Goal: Task Accomplishment & Management: Complete application form

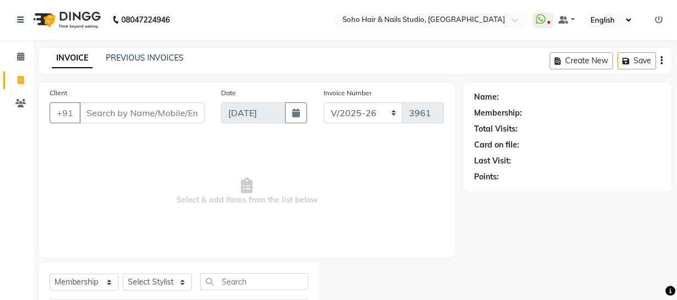
select select "735"
select select "membership"
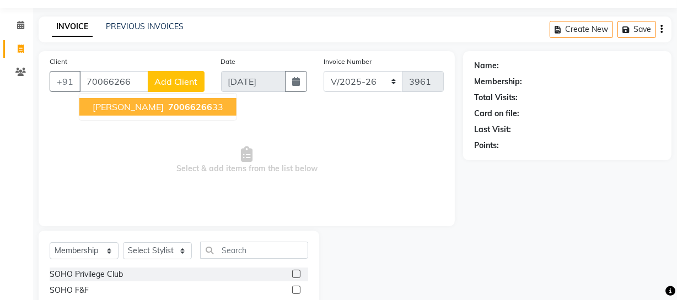
click at [168, 108] on span "70066266" at bounding box center [190, 106] width 44 height 11
type input "7006626633"
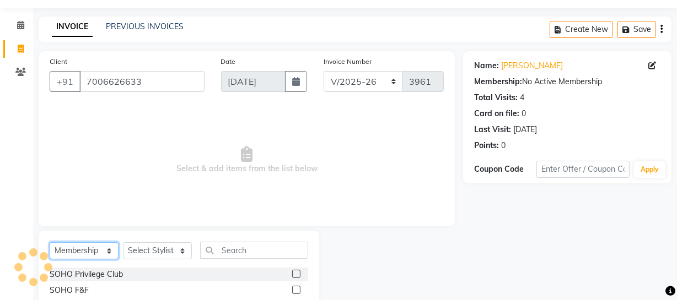
click at [110, 253] on select "Select Service Product Membership Package Voucher Prepaid Gift Card" at bounding box center [84, 251] width 69 height 17
select select "service"
click at [50, 243] on select "Select Service Product Membership Package Voucher Prepaid Gift Card" at bounding box center [84, 251] width 69 height 17
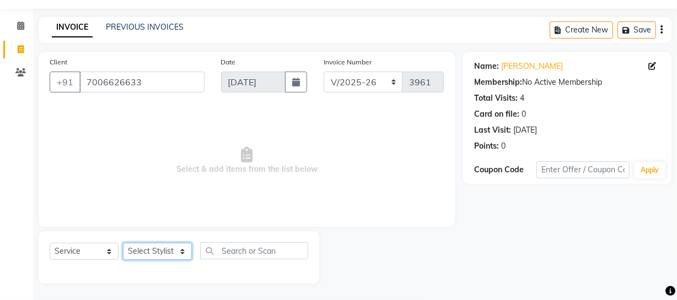
click at [148, 253] on select "Select Stylist [PERSON_NAME] Adhamya [PERSON_NAME] [PERSON_NAME] [PERSON_NAME] …" at bounding box center [157, 251] width 69 height 17
select select "84515"
click at [123, 243] on select "Select Stylist [PERSON_NAME] Adhamya [PERSON_NAME] [PERSON_NAME] [PERSON_NAME] …" at bounding box center [157, 251] width 69 height 17
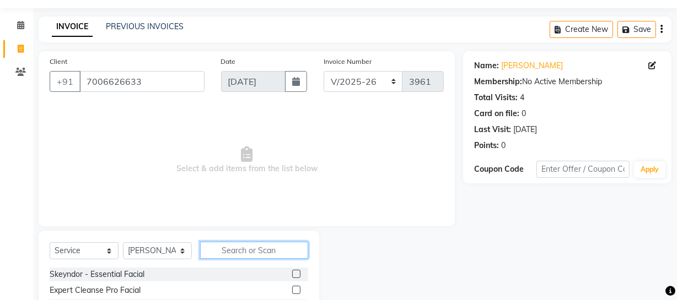
click at [209, 250] on input "text" at bounding box center [254, 250] width 108 height 17
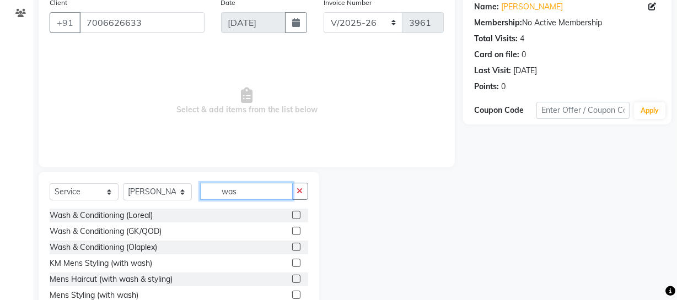
scroll to position [127, 0]
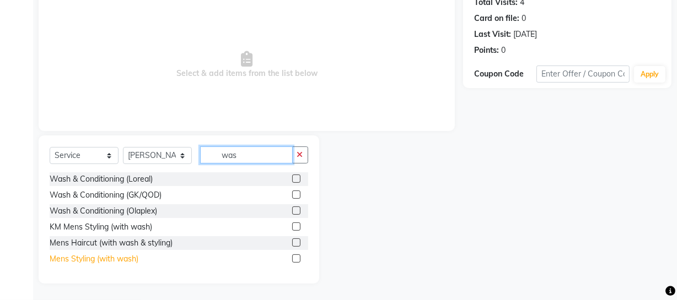
type input "was"
click at [93, 260] on div "Mens Styling (with wash)" at bounding box center [94, 260] width 89 height 12
checkbox input "false"
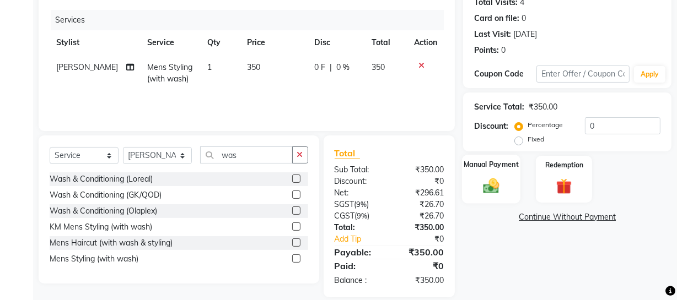
click at [470, 185] on div "Manual Payment" at bounding box center [491, 179] width 58 height 49
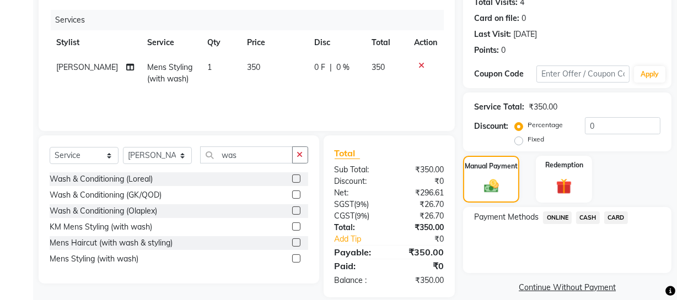
click at [567, 219] on span "ONLINE" at bounding box center [557, 218] width 29 height 13
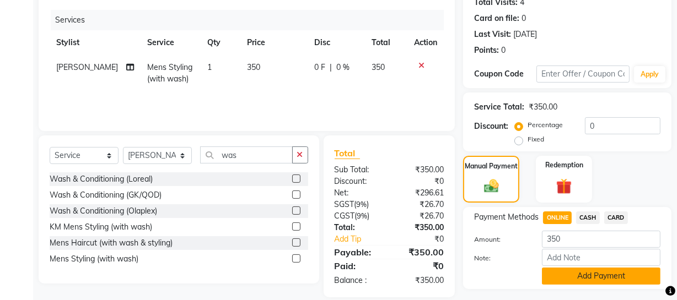
click at [550, 278] on button "Add Payment" at bounding box center [601, 276] width 119 height 17
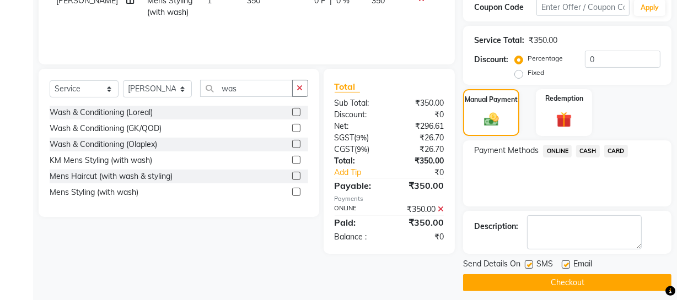
scroll to position [201, 0]
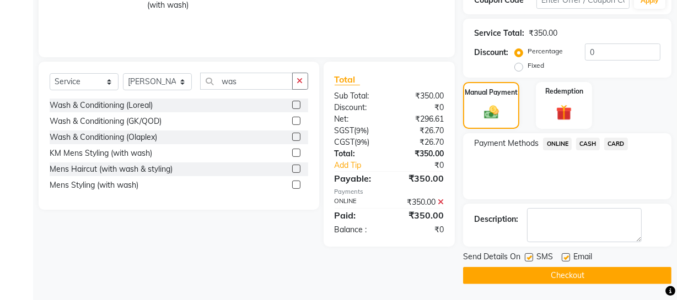
click at [553, 275] on button "Checkout" at bounding box center [567, 275] width 208 height 17
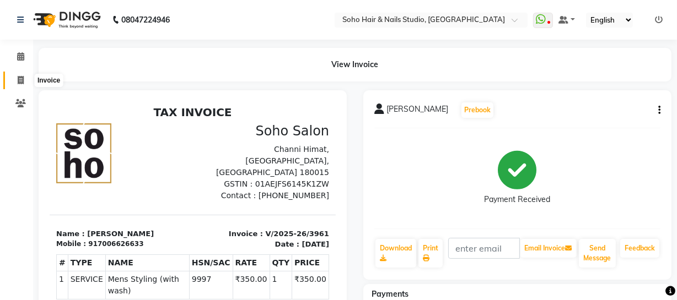
click at [14, 83] on span at bounding box center [20, 80] width 19 height 13
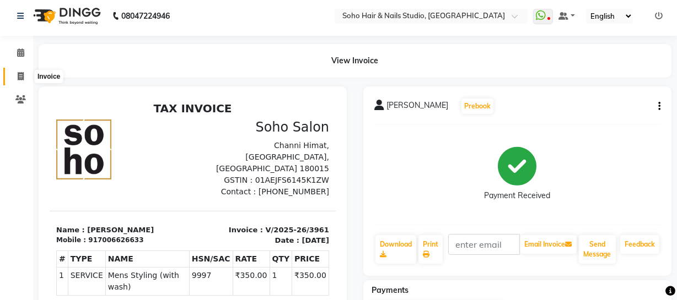
select select "735"
select select "service"
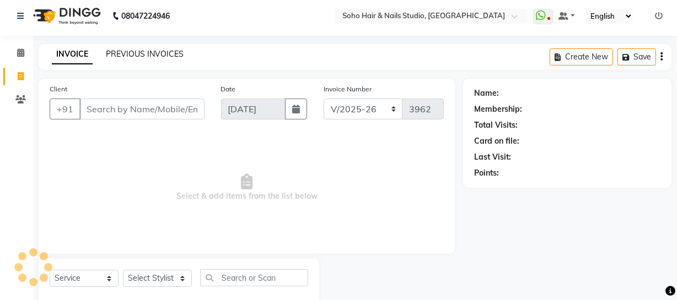
scroll to position [31, 0]
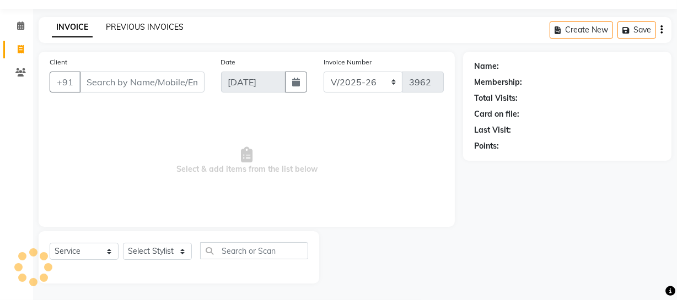
click at [133, 25] on link "PREVIOUS INVOICES" at bounding box center [145, 27] width 78 height 10
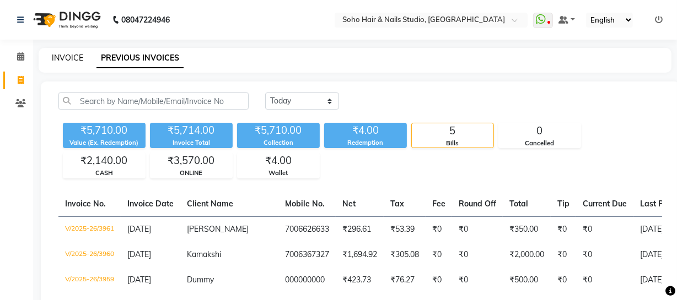
click at [63, 55] on link "INVOICE" at bounding box center [67, 58] width 31 height 10
select select "service"
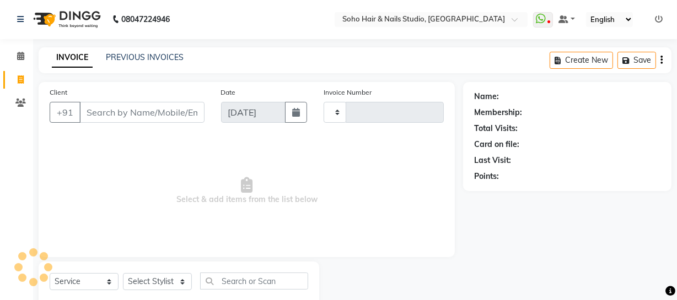
type input "3962"
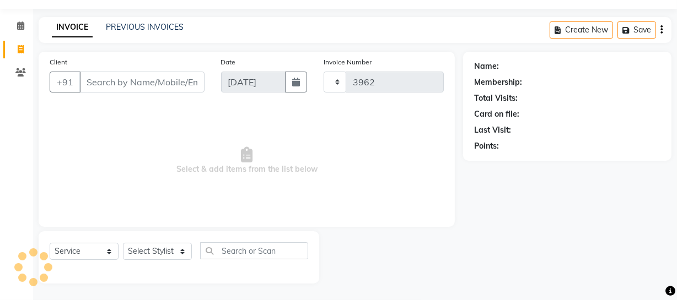
select select "735"
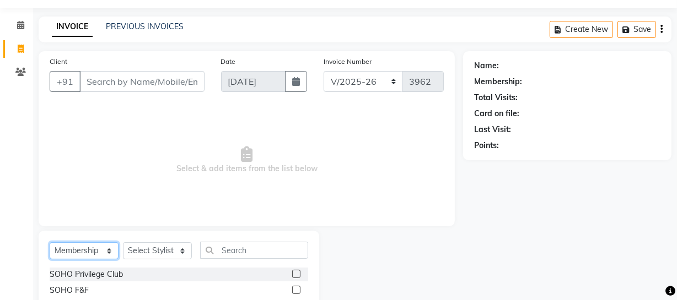
drag, startPoint x: 105, startPoint y: 252, endPoint x: 108, endPoint y: 243, distance: 9.4
click at [106, 248] on select "Select Service Product Membership Package Voucher Prepaid Gift Card" at bounding box center [84, 251] width 69 height 17
select select "service"
click at [50, 243] on select "Select Service Product Membership Package Voucher Prepaid Gift Card" at bounding box center [84, 251] width 69 height 17
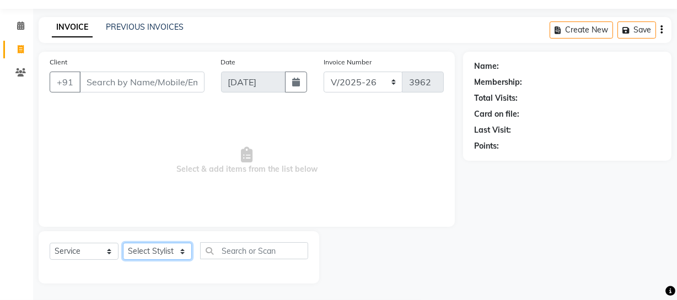
drag, startPoint x: 186, startPoint y: 251, endPoint x: 192, endPoint y: 244, distance: 9.4
click at [187, 249] on select "Select Stylist [PERSON_NAME] Adhamya [PERSON_NAME] [PERSON_NAME] [PERSON_NAME] …" at bounding box center [157, 251] width 69 height 17
select select "58119"
click at [123, 243] on select "Select Stylist [PERSON_NAME] Adhamya [PERSON_NAME] [PERSON_NAME] [PERSON_NAME] …" at bounding box center [157, 251] width 69 height 17
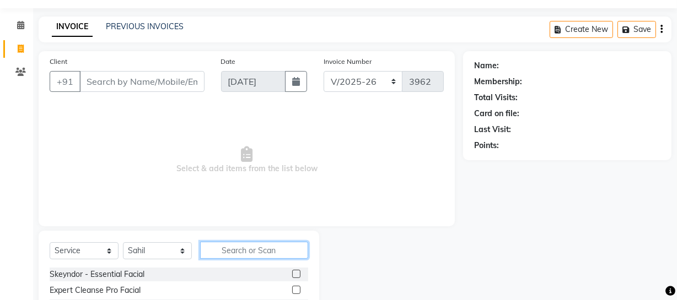
click at [240, 250] on input "text" at bounding box center [254, 250] width 108 height 17
type input "beard"
drag, startPoint x: 298, startPoint y: 273, endPoint x: 253, endPoint y: 211, distance: 76.7
click at [297, 271] on label at bounding box center [296, 274] width 8 height 8
click at [297, 271] on input "checkbox" at bounding box center [295, 274] width 7 height 7
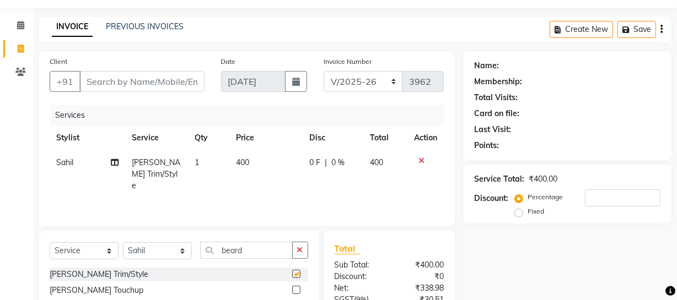
checkbox input "false"
click at [137, 81] on input "Client" at bounding box center [141, 81] width 125 height 21
type input "h"
type input "0"
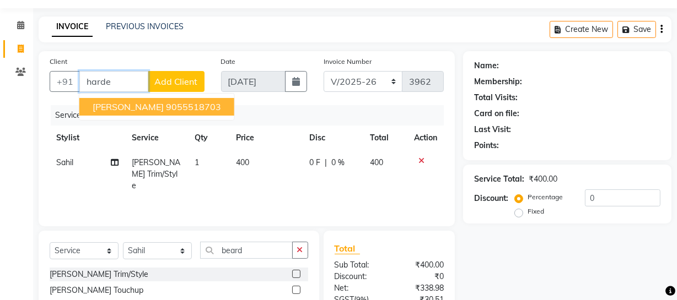
click at [166, 106] on ngb-highlight "9055518703" at bounding box center [193, 106] width 55 height 11
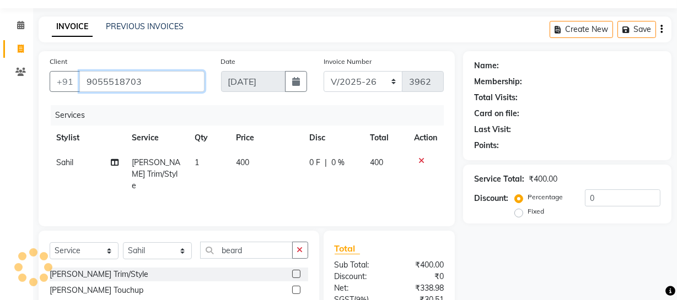
type input "9055518703"
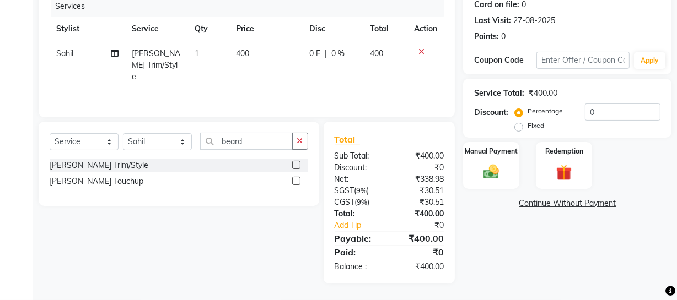
scroll to position [141, 0]
click at [608, 107] on input "0" at bounding box center [623, 112] width 76 height 17
type input "15"
click at [487, 175] on img at bounding box center [491, 172] width 26 height 19
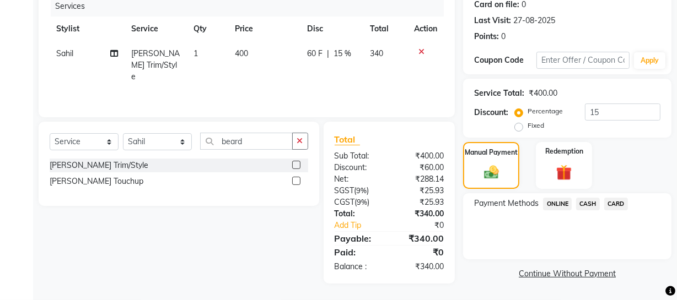
click at [561, 207] on span "ONLINE" at bounding box center [557, 204] width 29 height 13
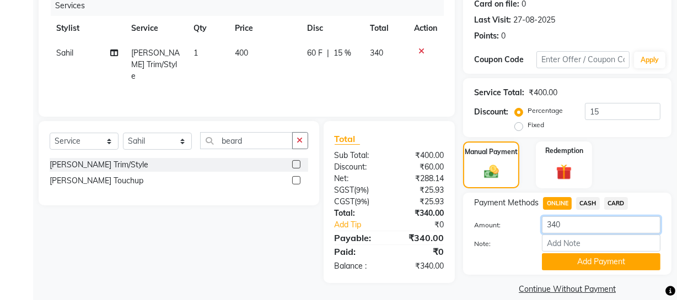
click at [584, 231] on input "340" at bounding box center [601, 225] width 119 height 17
click at [594, 262] on button "Add Payment" at bounding box center [601, 262] width 119 height 17
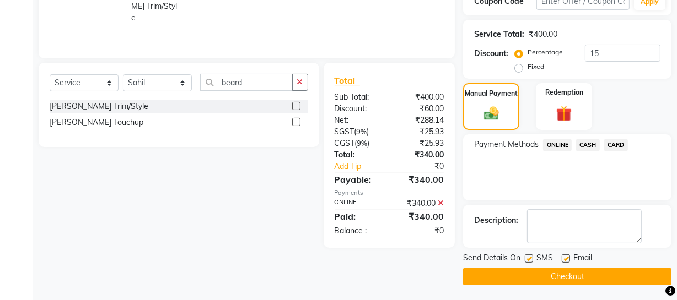
scroll to position [201, 0]
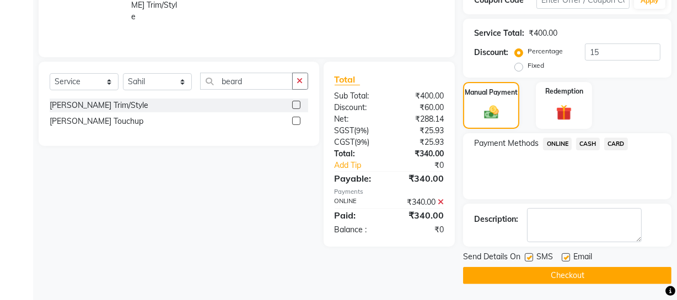
click at [586, 281] on button "Checkout" at bounding box center [567, 275] width 208 height 17
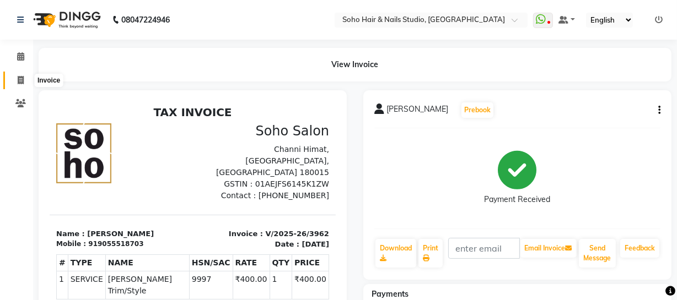
click at [18, 78] on icon at bounding box center [21, 80] width 6 height 8
select select "service"
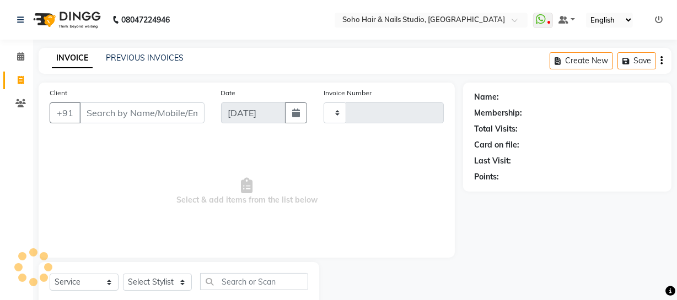
scroll to position [31, 0]
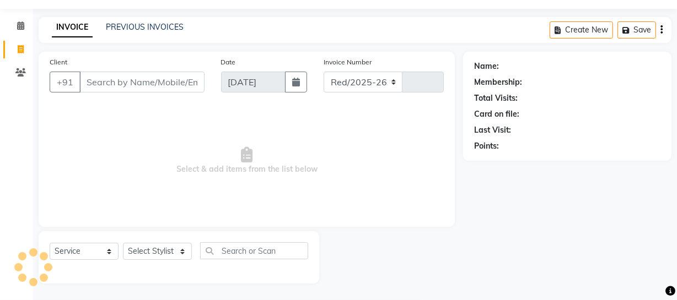
select select "735"
type input "3963"
click at [170, 24] on link "PREVIOUS INVOICES" at bounding box center [145, 27] width 78 height 10
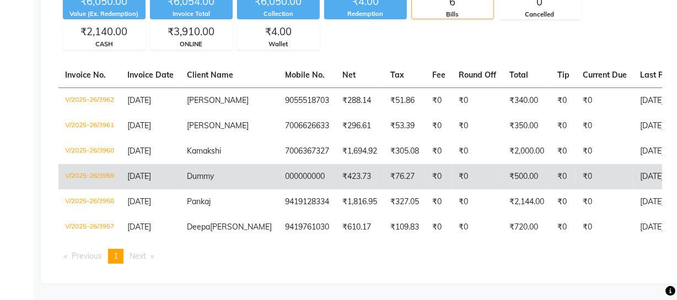
scroll to position [148, 0]
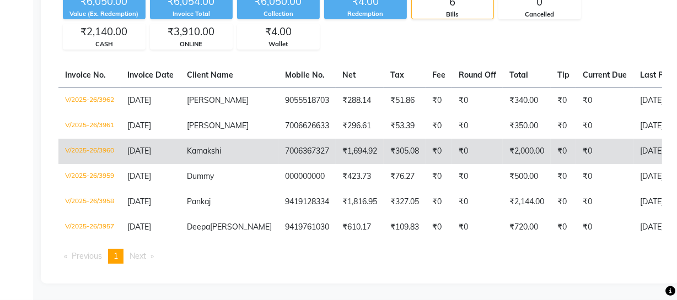
click at [336, 143] on td "₹1,694.92" at bounding box center [360, 151] width 48 height 25
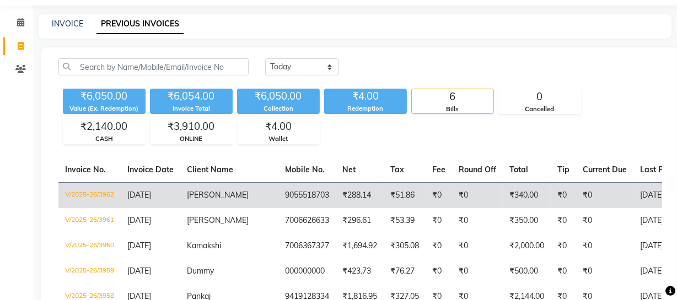
scroll to position [0, 0]
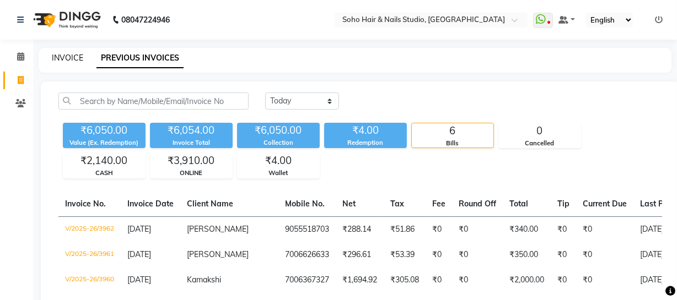
click at [69, 57] on link "INVOICE" at bounding box center [67, 58] width 31 height 10
select select "service"
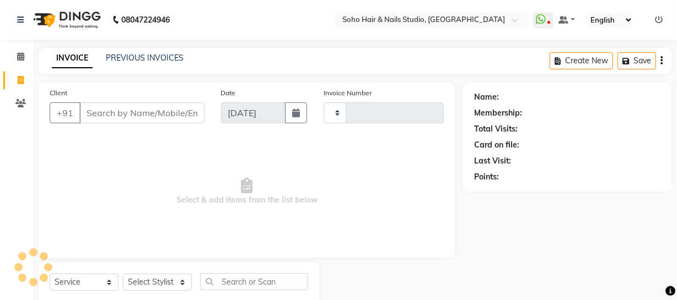
scroll to position [31, 0]
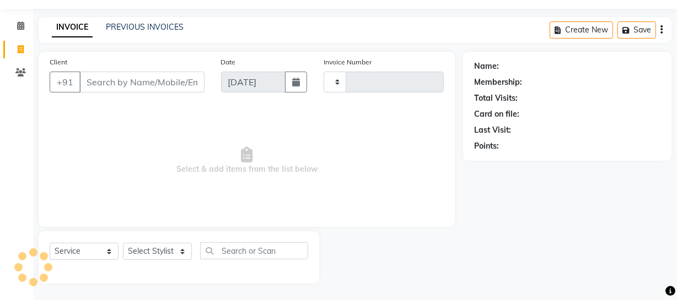
type input "3963"
select select "735"
select select "membership"
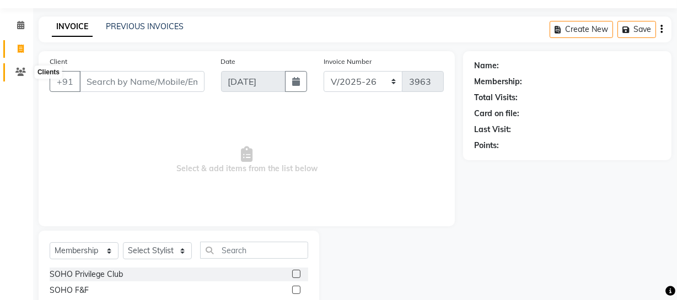
click at [15, 73] on icon at bounding box center [20, 72] width 10 height 8
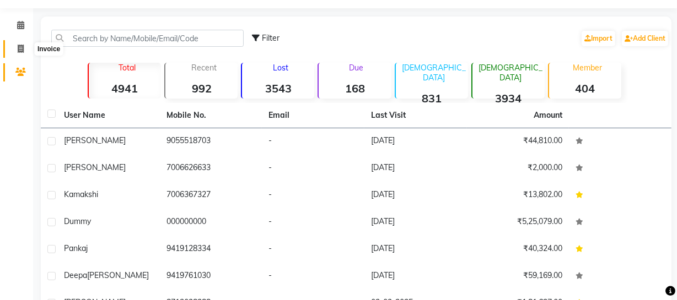
click at [22, 51] on icon at bounding box center [21, 49] width 6 height 8
select select "735"
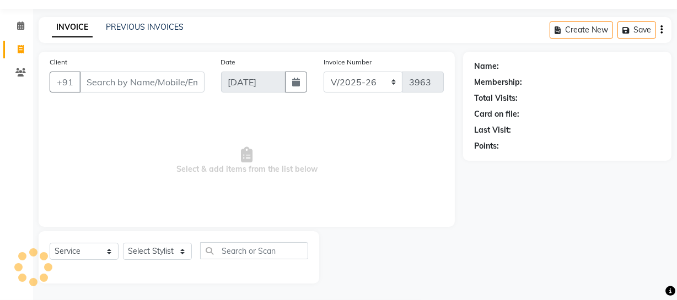
select select "membership"
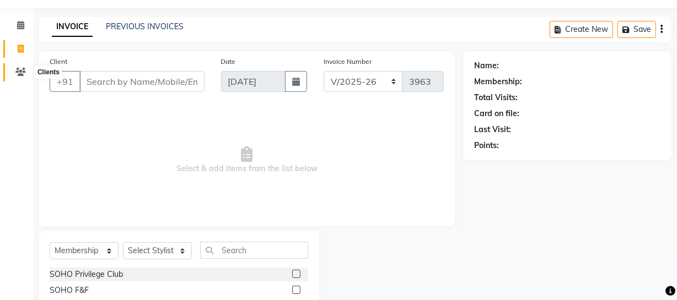
click at [18, 68] on icon at bounding box center [20, 72] width 10 height 8
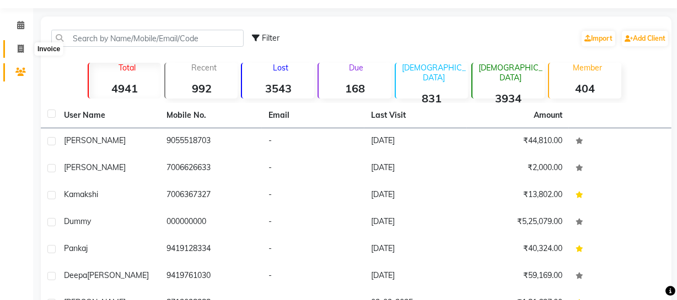
click at [23, 55] on span at bounding box center [20, 49] width 19 height 13
select select "service"
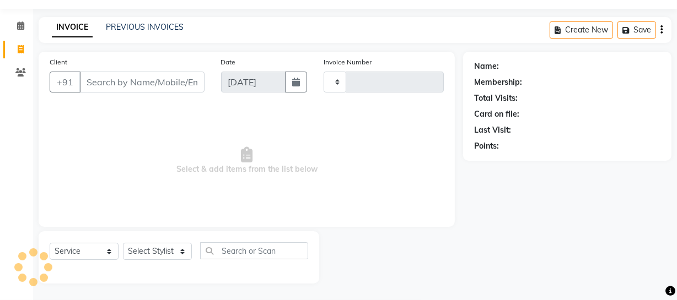
type input "3963"
select select "735"
select select "membership"
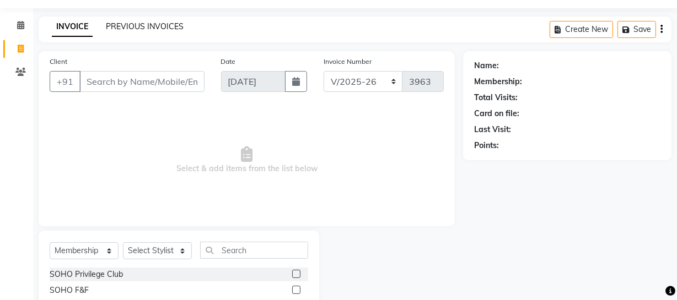
click at [132, 25] on link "PREVIOUS INVOICES" at bounding box center [145, 27] width 78 height 10
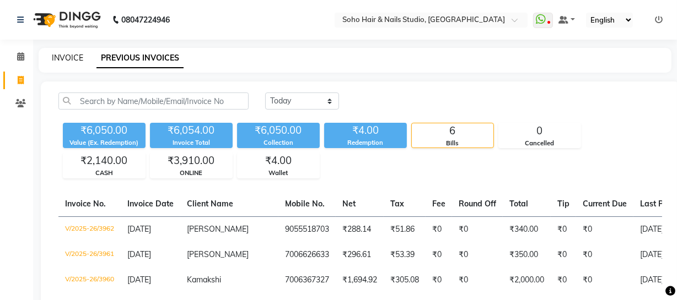
click at [72, 56] on link "INVOICE" at bounding box center [67, 58] width 31 height 10
select select "service"
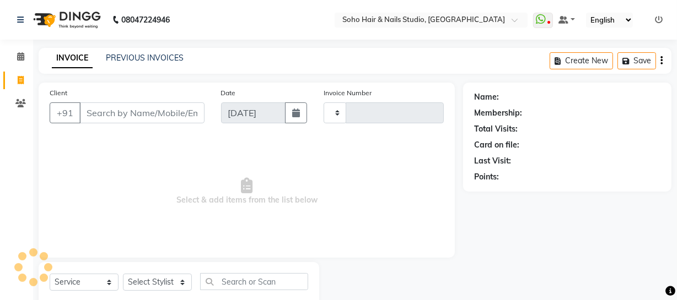
type input "3963"
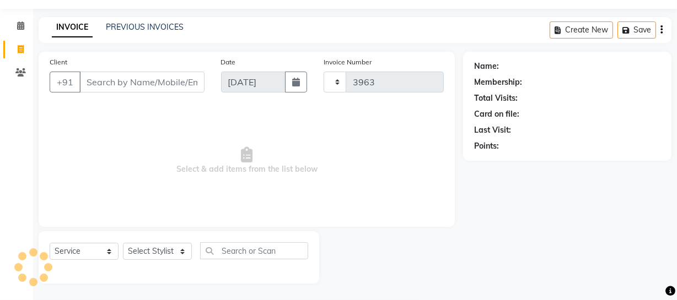
select select "735"
select select "membership"
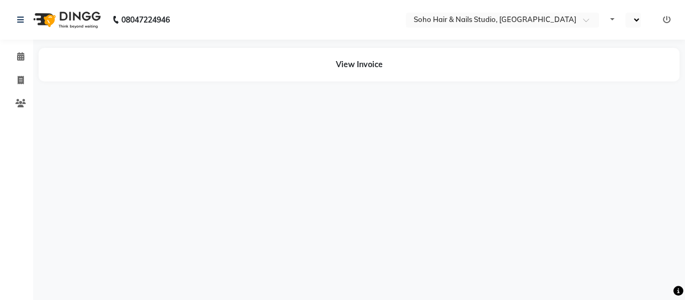
select select "en"
